Goal: Transaction & Acquisition: Download file/media

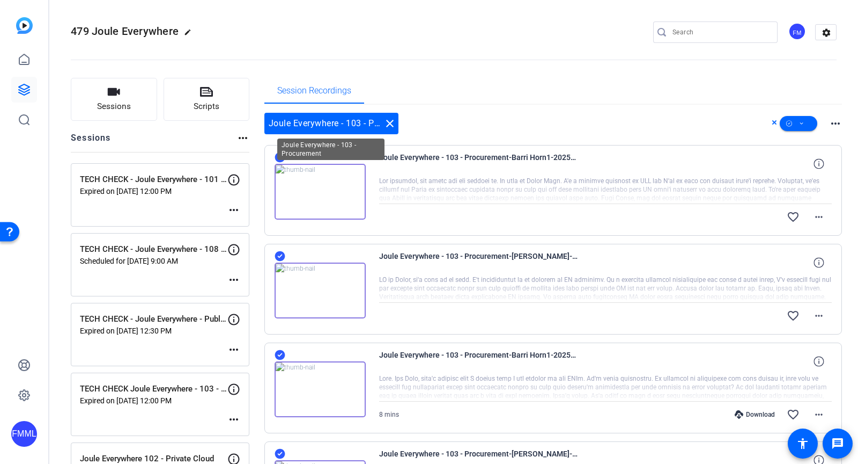
click at [393, 124] on mat-icon "close" at bounding box center [390, 123] width 13 height 13
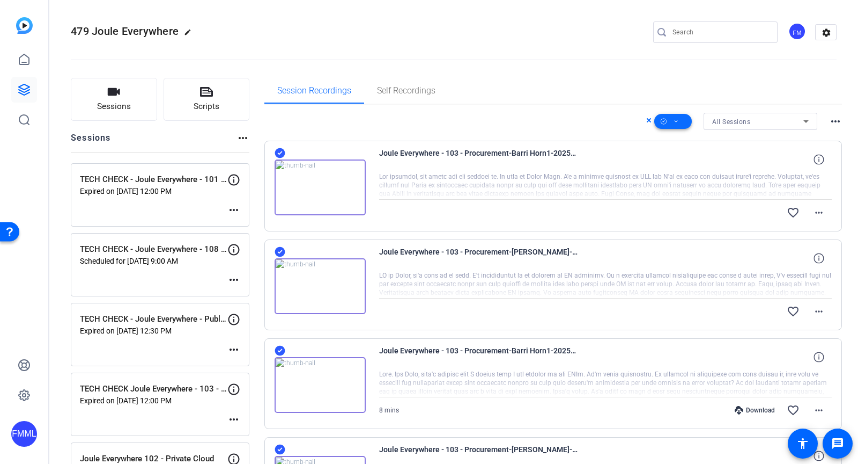
click at [672, 123] on span at bounding box center [674, 121] width 38 height 26
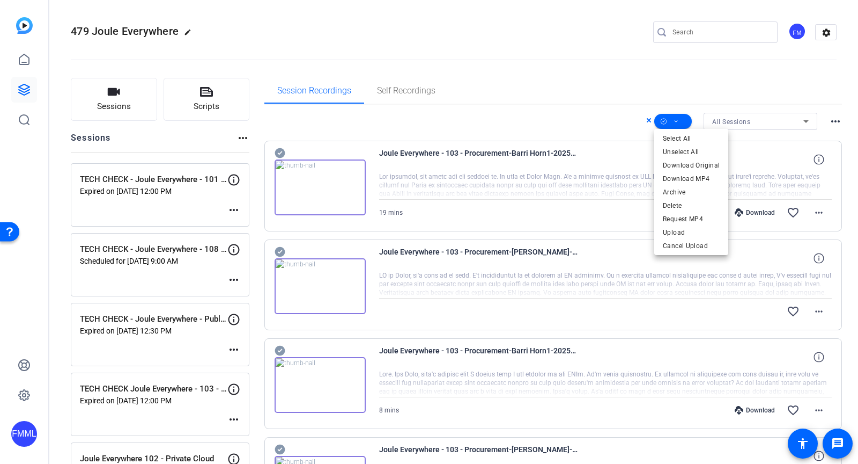
click at [550, 112] on div at bounding box center [429, 232] width 858 height 464
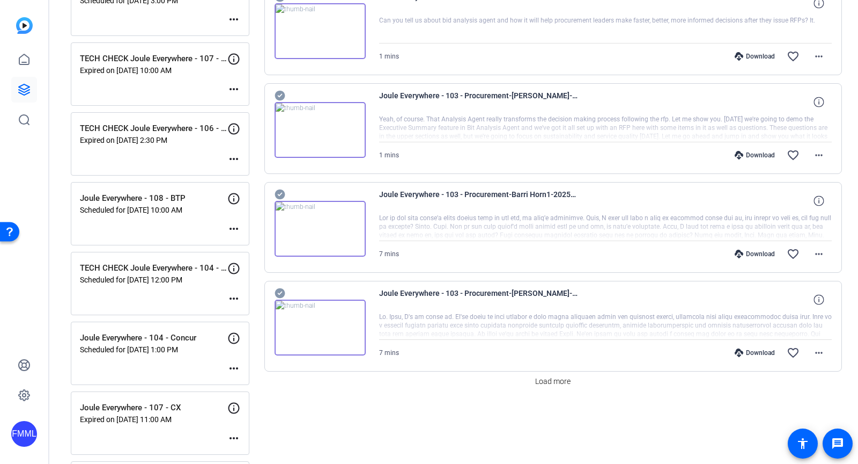
scroll to position [828, 0]
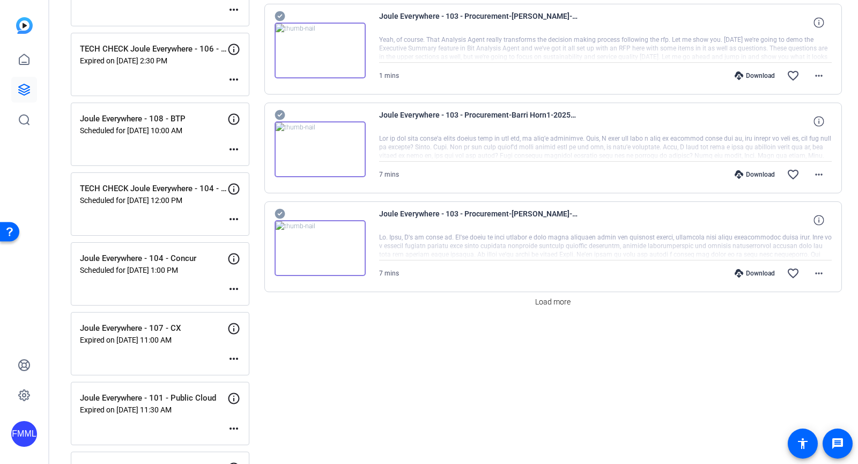
click at [280, 207] on icon at bounding box center [280, 213] width 11 height 13
click at [755, 170] on div "Download" at bounding box center [755, 174] width 51 height 9
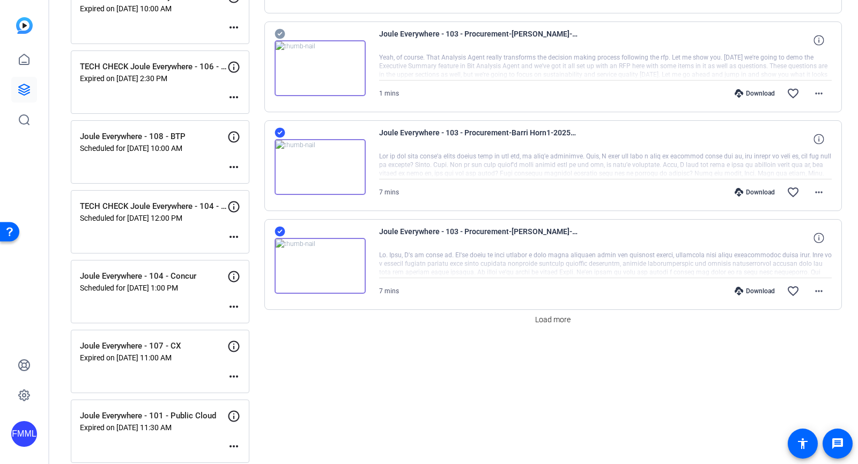
scroll to position [953, 0]
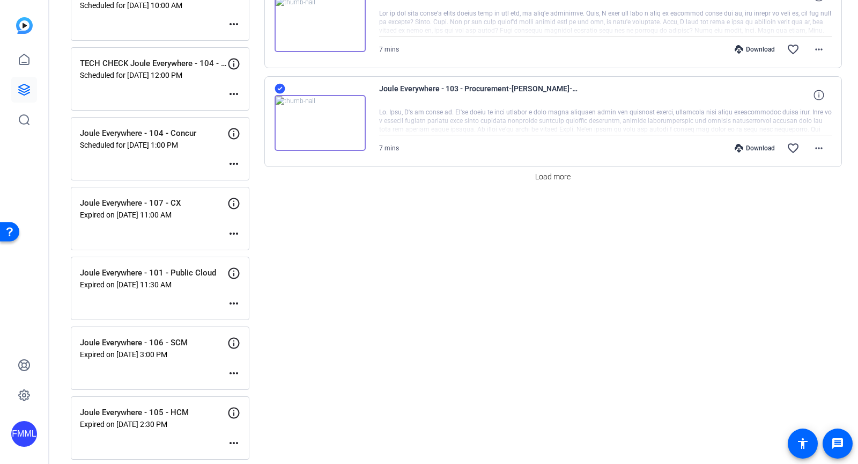
click at [194, 350] on p "Expired on [DATE] 3:00 PM" at bounding box center [154, 354] width 148 height 9
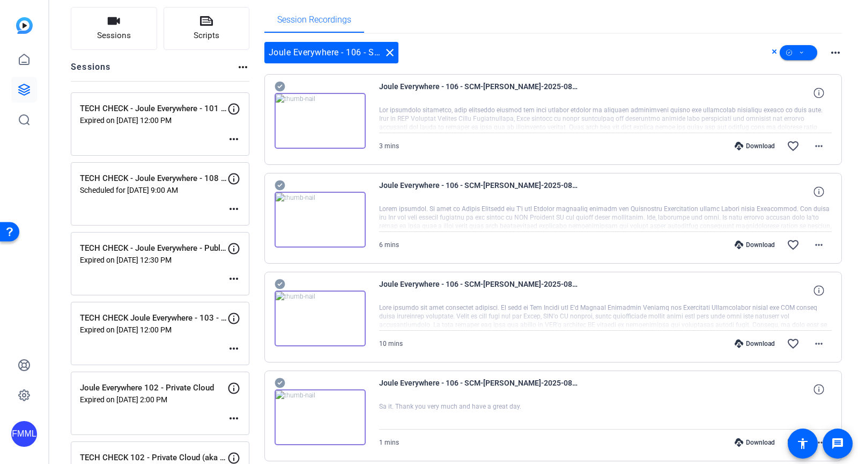
scroll to position [76, 0]
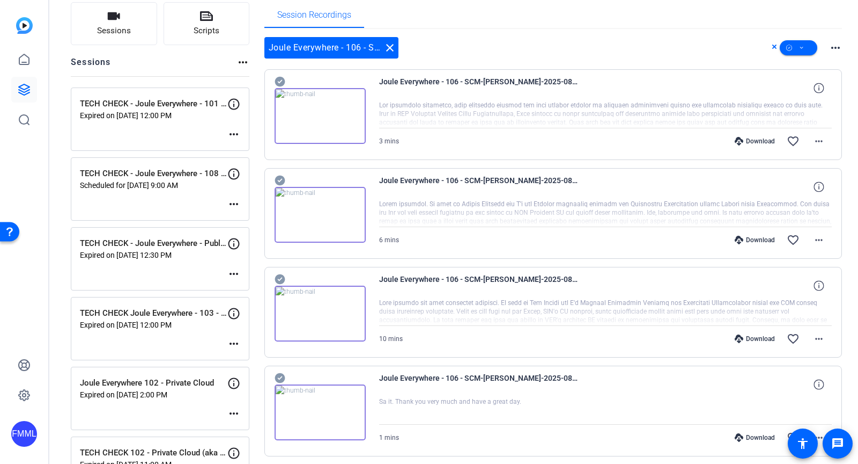
click at [275, 82] on icon at bounding box center [280, 82] width 10 height 10
click at [280, 80] on icon at bounding box center [280, 81] width 11 height 13
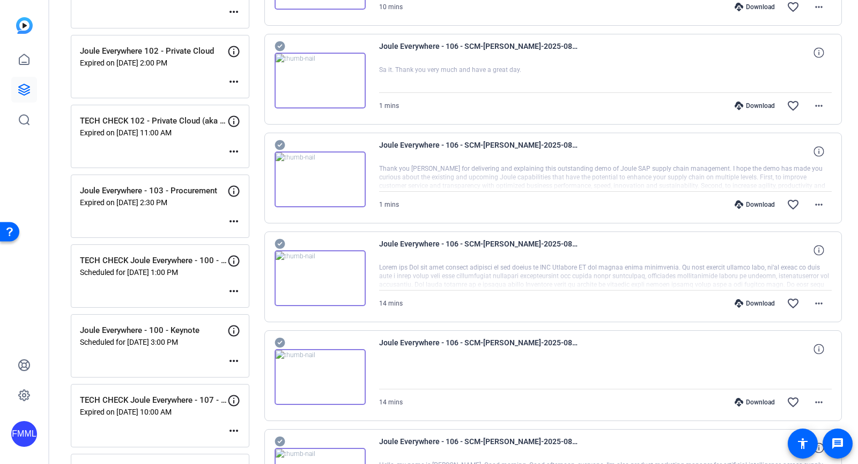
scroll to position [403, 0]
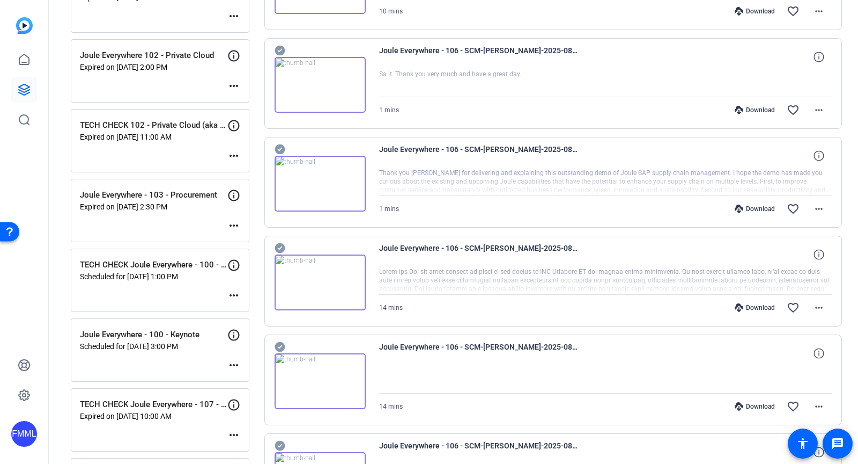
click at [189, 189] on p "Joule Everywhere - 103 - Procurement" at bounding box center [154, 195] width 148 height 12
click at [189, 190] on p "Joule Everywhere - 103 - Procurement" at bounding box center [154, 195] width 148 height 12
click at [224, 212] on div "Joule Everywhere - 103 - Procurement Expired on [DATE] 2:30 PM more_horiz" at bounding box center [160, 210] width 179 height 63
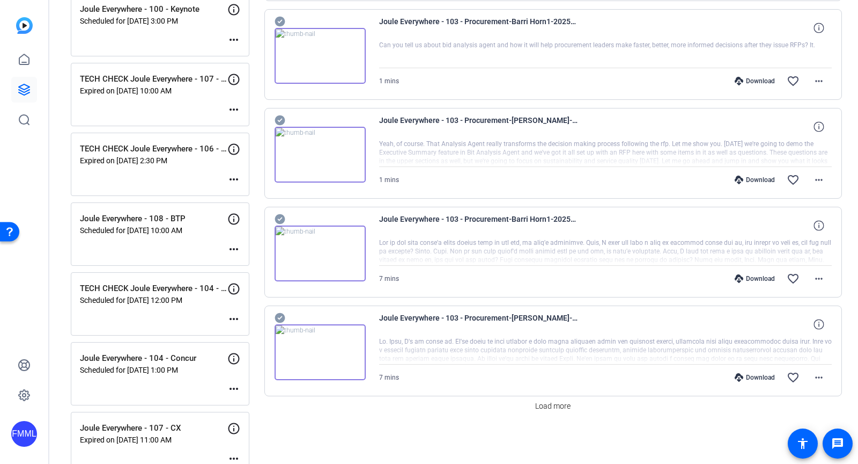
scroll to position [803, 0]
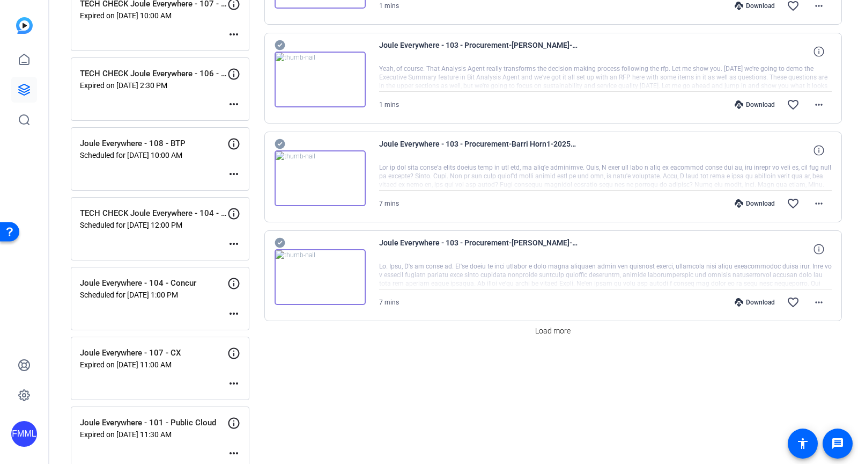
click at [753, 298] on div "Download" at bounding box center [755, 302] width 51 height 9
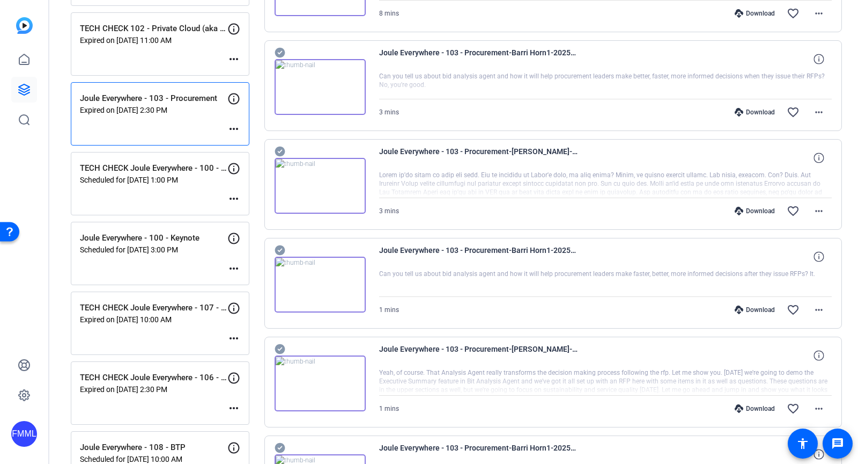
scroll to position [491, 0]
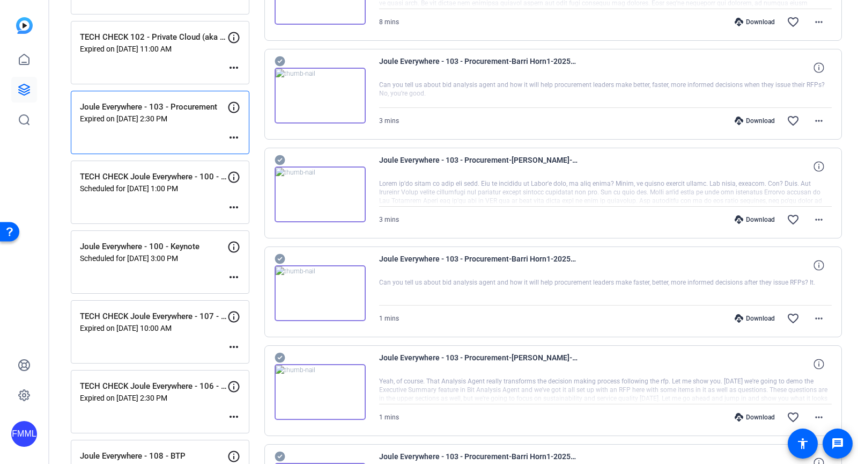
click at [748, 119] on div "Download" at bounding box center [755, 120] width 51 height 9
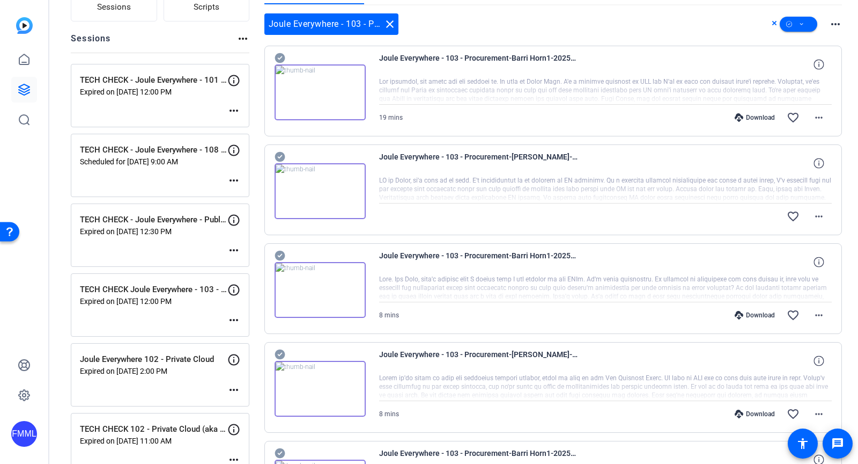
scroll to position [88, 0]
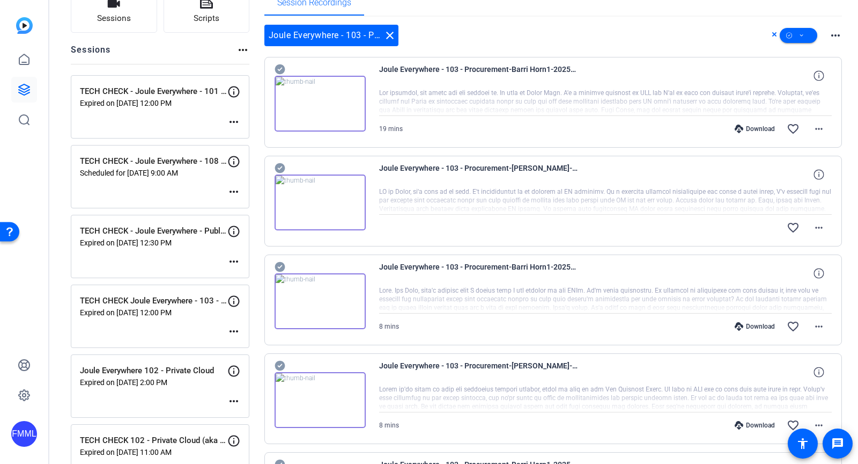
click at [610, 234] on div "favorite_border more_horiz" at bounding box center [673, 228] width 317 height 26
click at [826, 227] on mat-icon "more_horiz" at bounding box center [819, 227] width 13 height 13
click at [671, 218] on div at bounding box center [429, 232] width 858 height 464
click at [667, 174] on div "Joule Everywhere - 103 - Procurement-[PERSON_NAME]-2025-08-21-14-07-05-302-0" at bounding box center [605, 174] width 453 height 26
click at [822, 175] on icon at bounding box center [819, 174] width 10 height 10
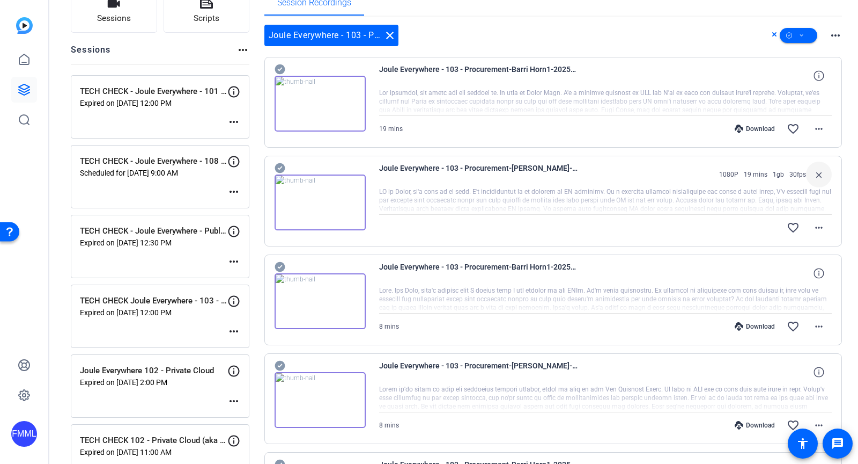
click at [822, 175] on mat-icon "close" at bounding box center [819, 174] width 13 height 13
click at [821, 232] on mat-icon "more_horiz" at bounding box center [819, 227] width 13 height 13
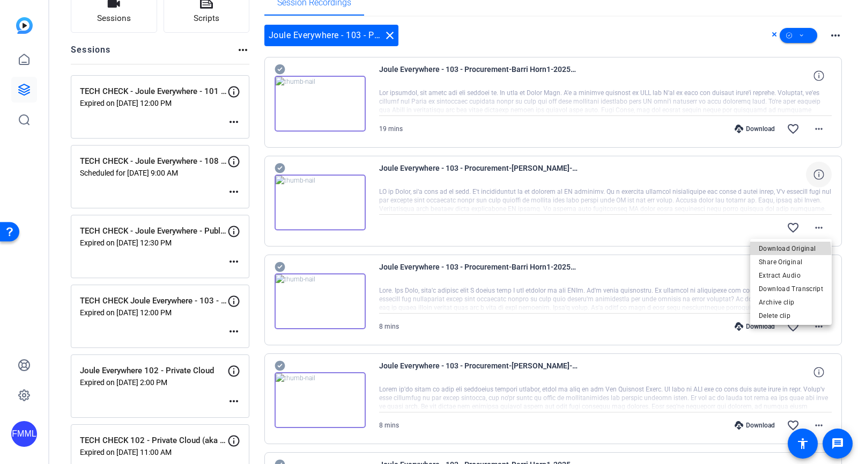
click at [783, 252] on span "Download Original" at bounding box center [791, 247] width 64 height 13
click at [758, 128] on div "Download" at bounding box center [755, 128] width 51 height 9
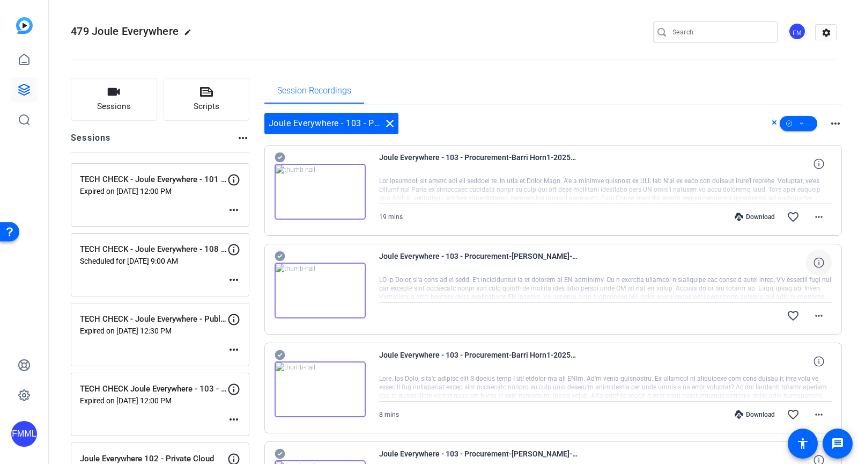
scroll to position [5, 0]
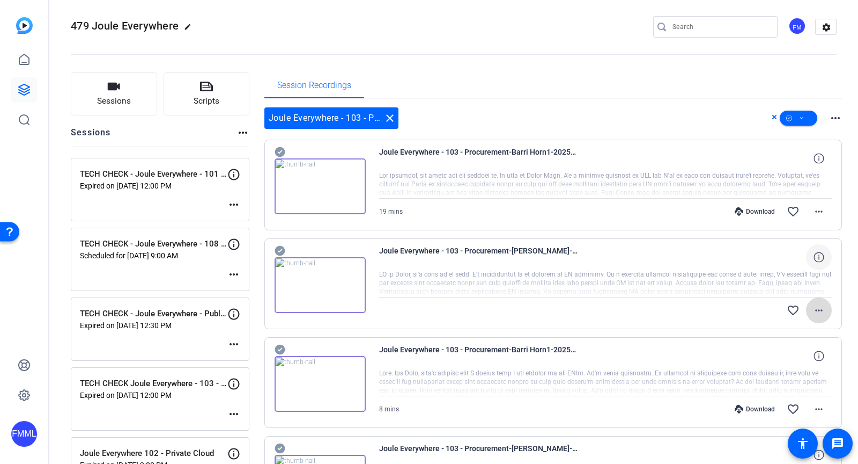
click at [821, 312] on mat-icon "more_horiz" at bounding box center [819, 310] width 13 height 13
click at [685, 305] on div at bounding box center [429, 232] width 858 height 464
click at [278, 157] on icon at bounding box center [280, 152] width 10 height 10
click at [395, 120] on mat-icon "close" at bounding box center [390, 118] width 13 height 13
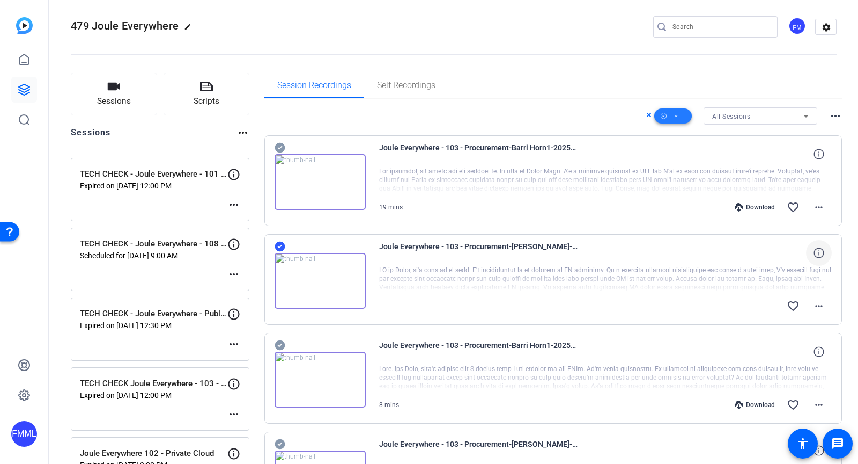
click at [675, 114] on icon at bounding box center [676, 115] width 5 height 13
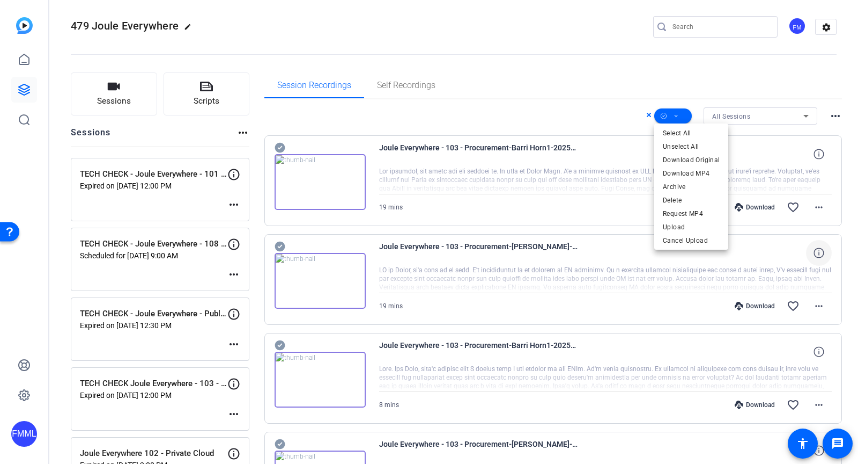
click at [528, 237] on div at bounding box center [429, 232] width 858 height 464
click at [748, 304] on div "Download" at bounding box center [755, 306] width 51 height 9
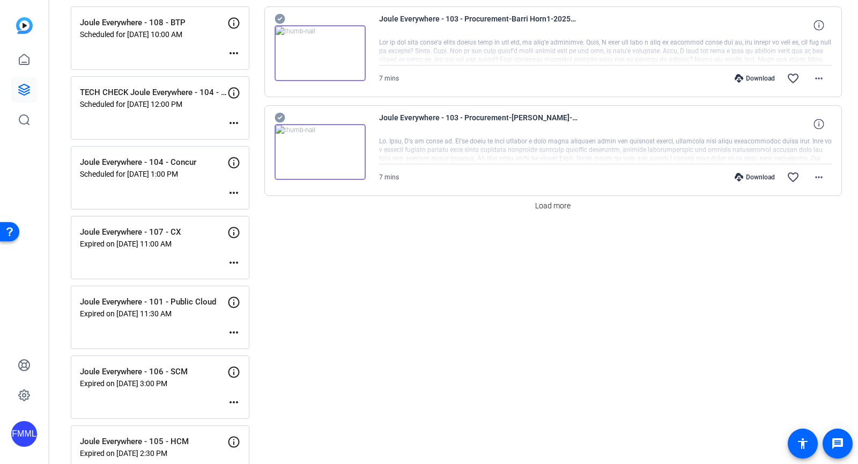
scroll to position [953, 0]
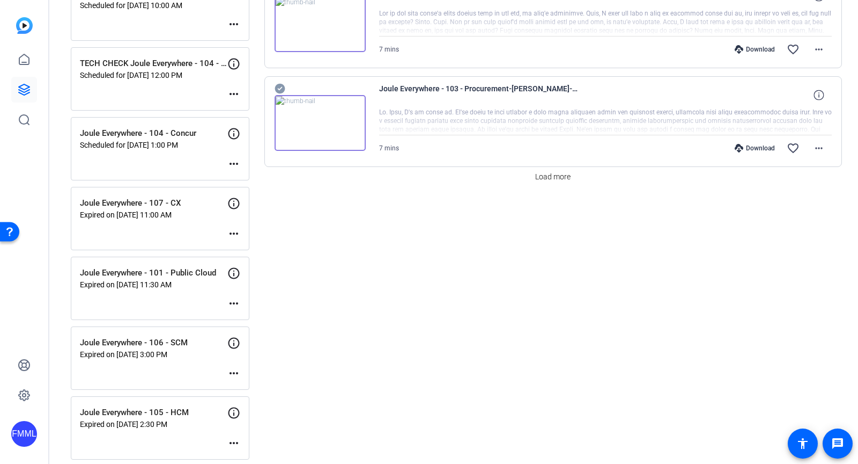
click at [137, 350] on p "Expired on [DATE] 3:00 PM" at bounding box center [154, 354] width 148 height 9
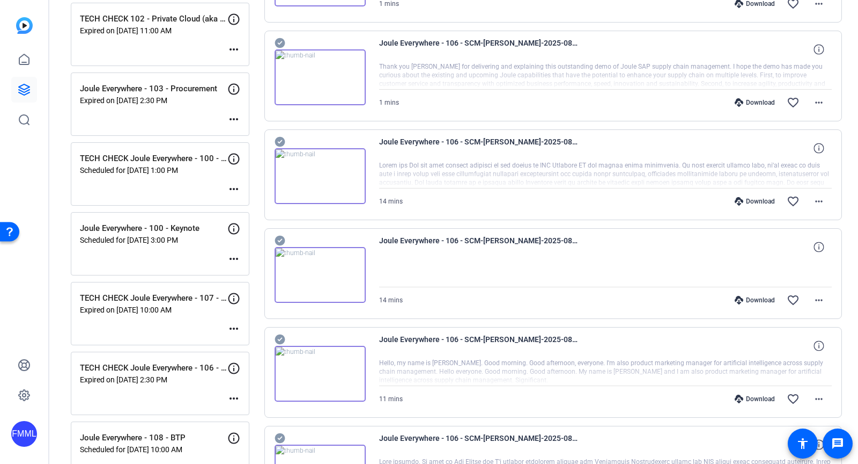
scroll to position [491, 0]
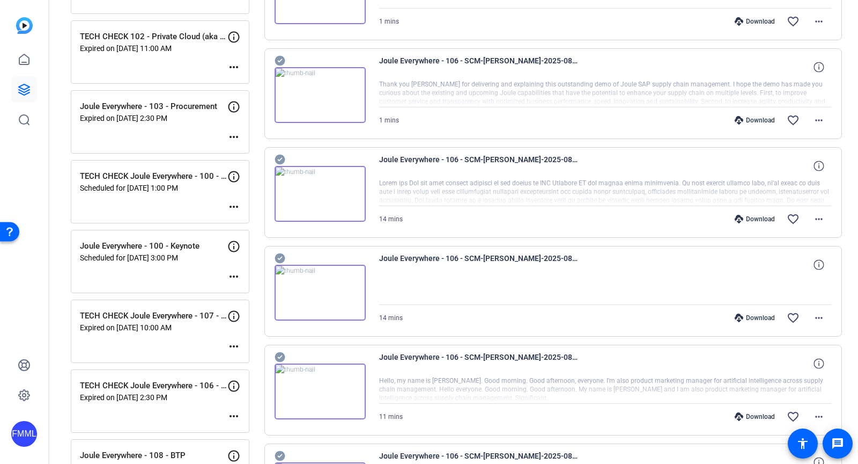
click at [744, 217] on div "Download" at bounding box center [755, 219] width 51 height 9
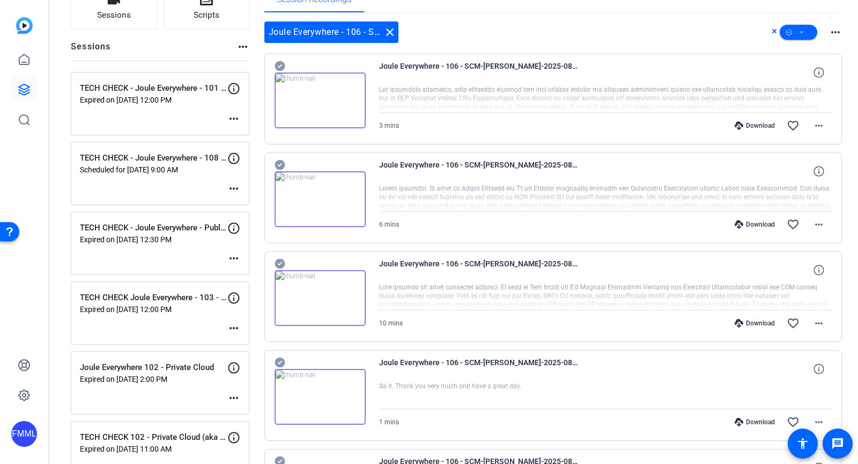
scroll to position [0, 0]
